Goal: Check status: Check status

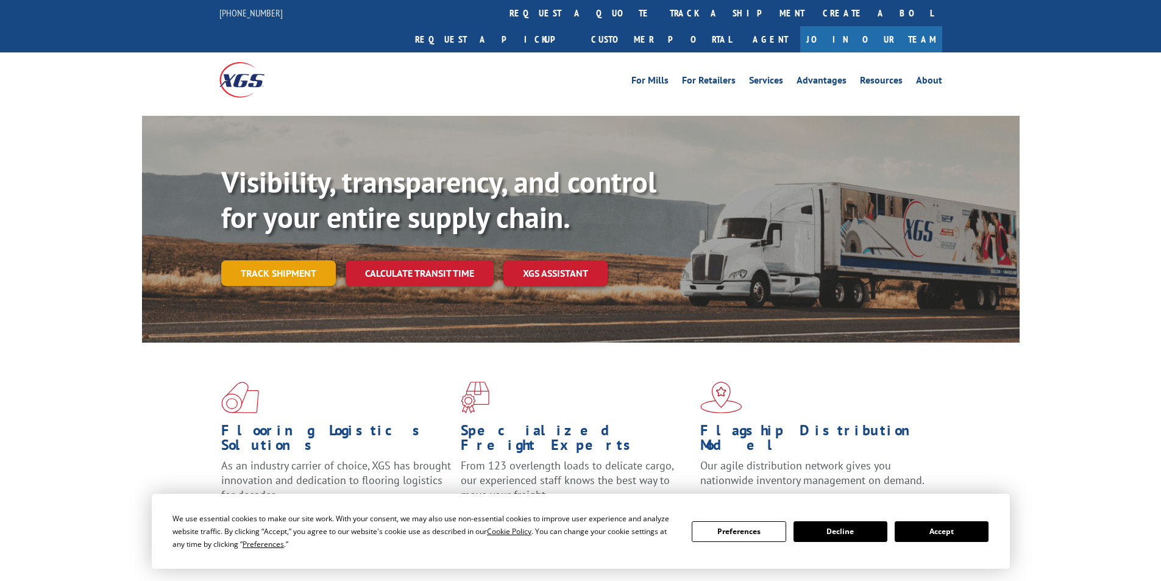
click at [283, 260] on link "Track shipment" at bounding box center [278, 273] width 115 height 26
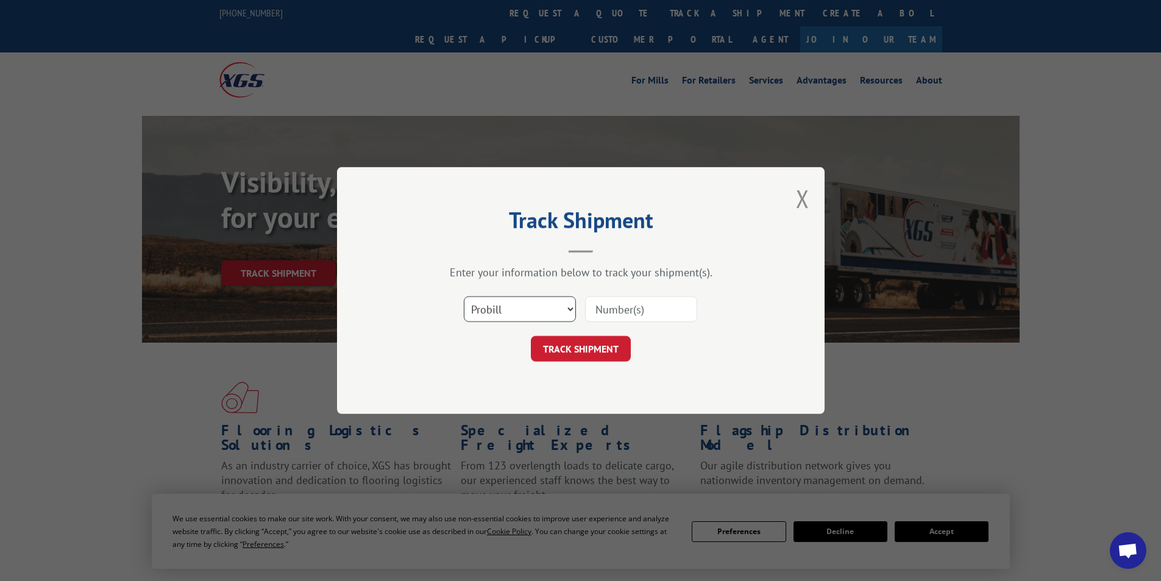
click at [569, 311] on select "Select category... Probill BOL PO" at bounding box center [520, 309] width 112 height 26
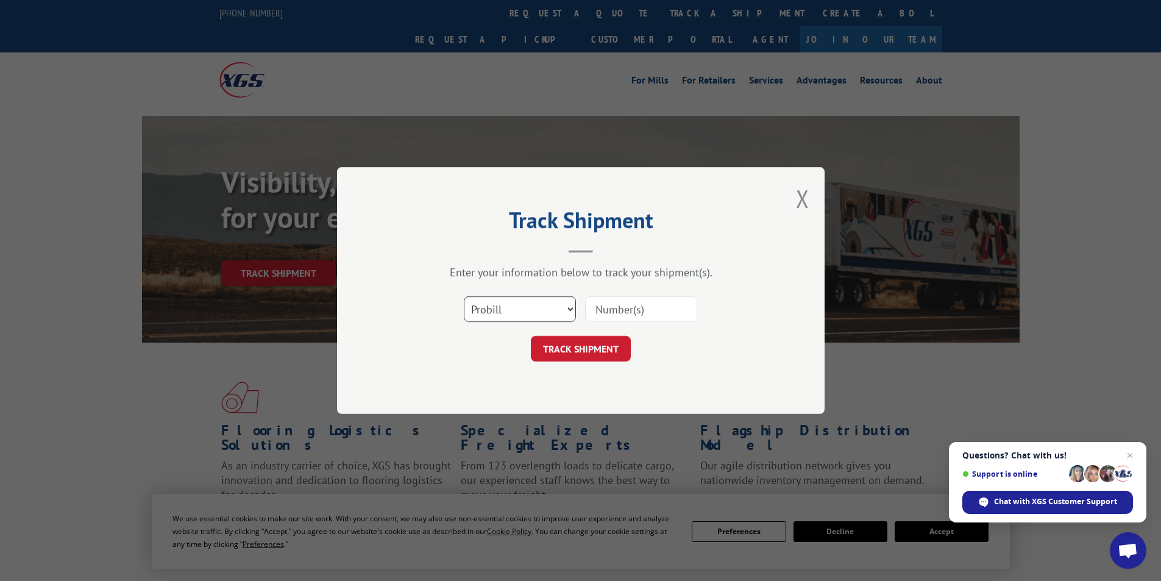
select select "bol"
click at [464, 296] on select "Select category... Probill BOL PO" at bounding box center [520, 309] width 112 height 26
click at [612, 309] on input at bounding box center [641, 309] width 112 height 26
type input "987431"
click button "TRACK SHIPMENT" at bounding box center [581, 349] width 100 height 26
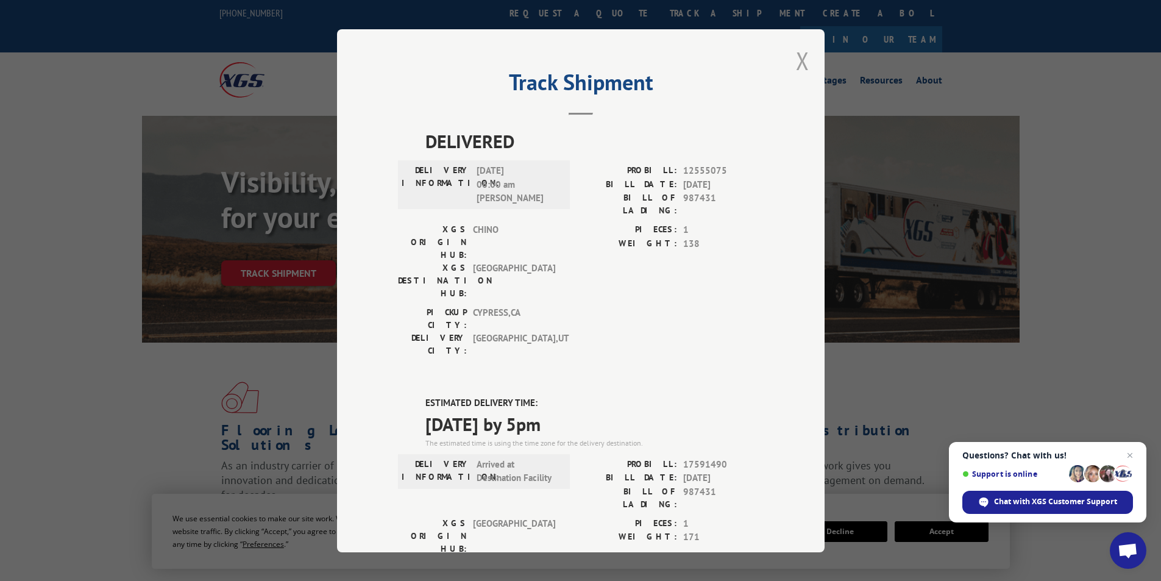
click at [796, 65] on button "Close modal" at bounding box center [802, 60] width 13 height 32
